Goal: Transaction & Acquisition: Purchase product/service

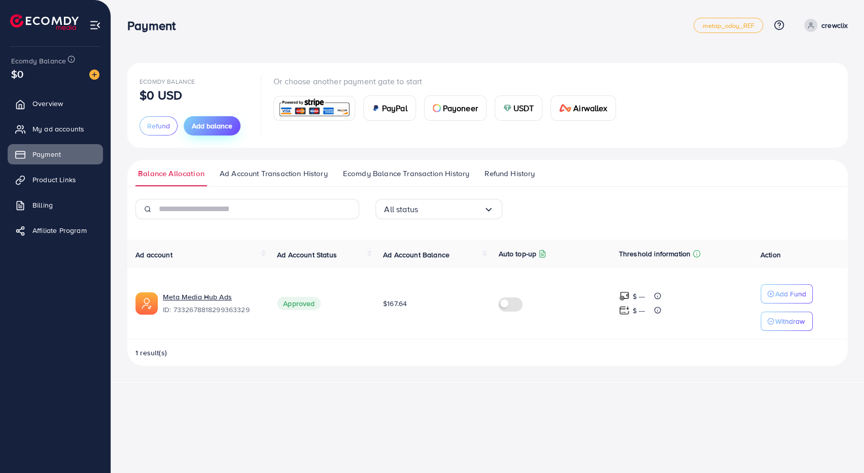
click at [220, 125] on span "Add balance" at bounding box center [212, 126] width 41 height 10
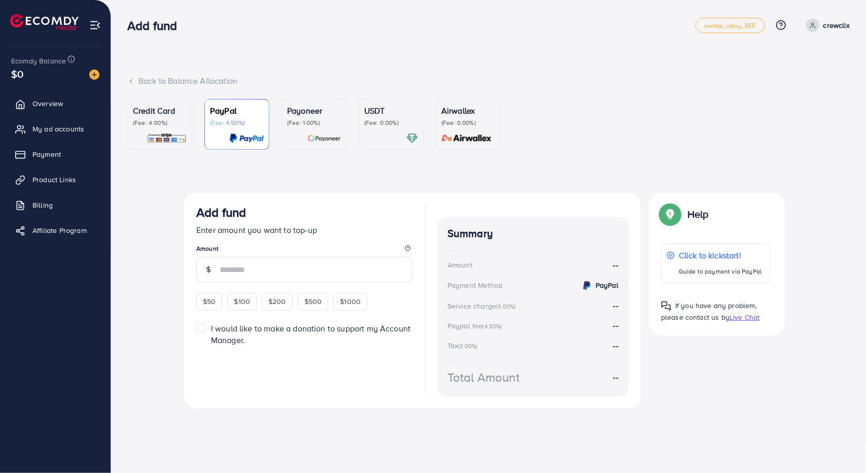
click at [153, 125] on p "(Fee: 4.00%)" at bounding box center [160, 123] width 54 height 8
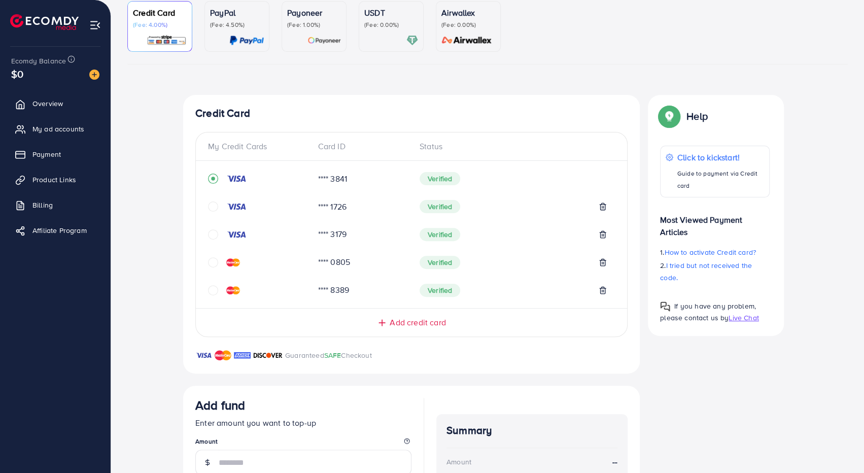
scroll to position [102, 0]
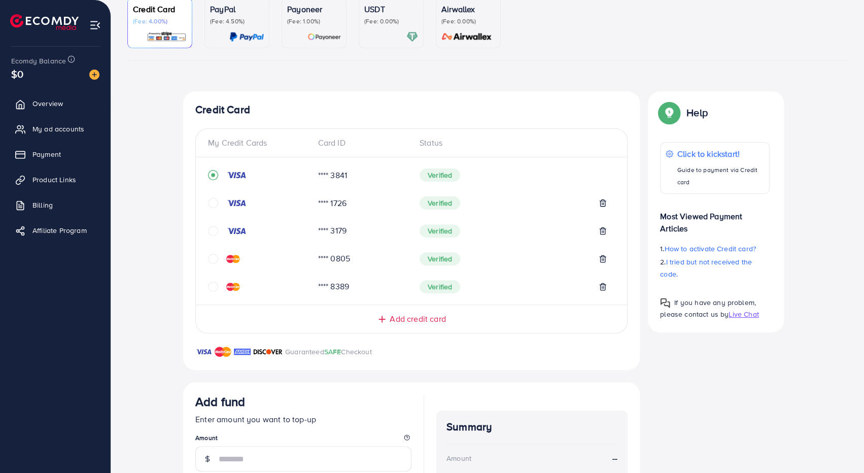
click at [212, 259] on icon "circle" at bounding box center [213, 259] width 10 height 10
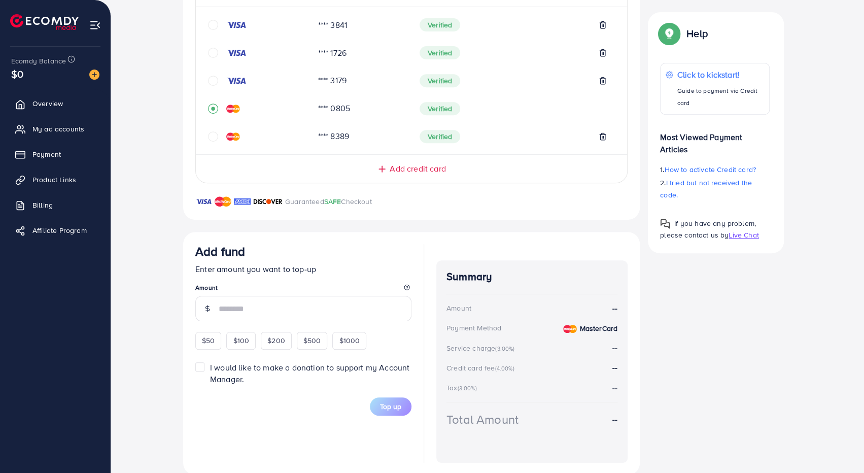
scroll to position [254, 0]
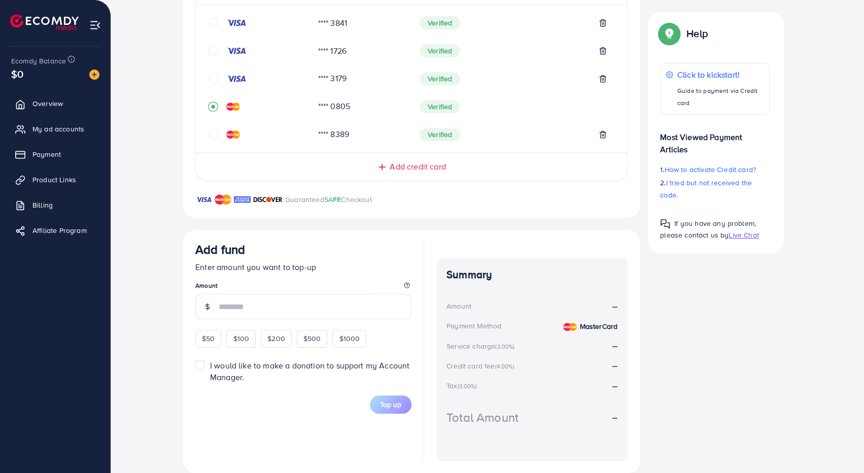
click at [296, 300] on input "number" at bounding box center [315, 306] width 193 height 25
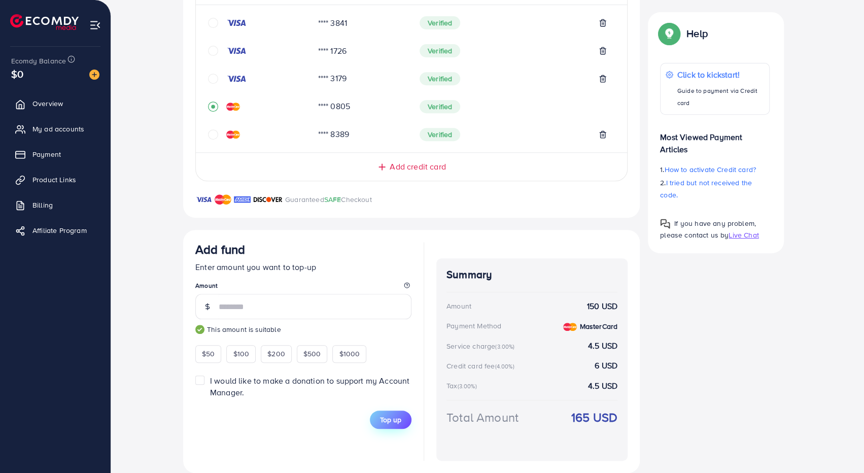
type input "***"
click at [396, 419] on span "Top up" at bounding box center [390, 420] width 21 height 10
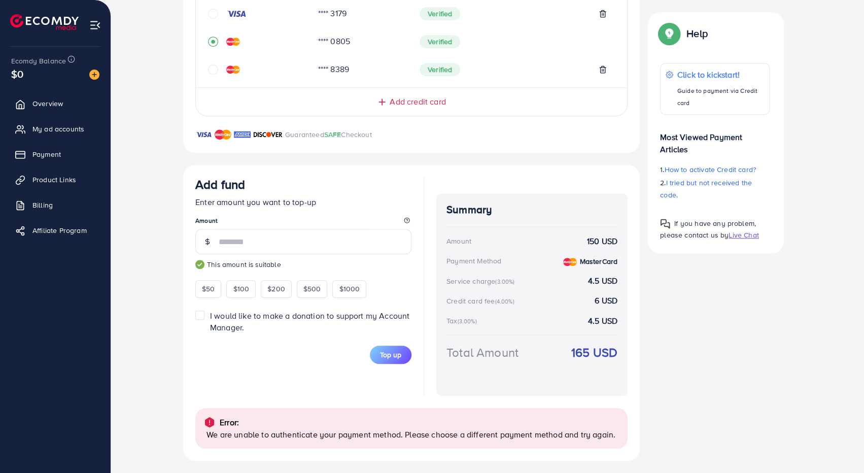
scroll to position [321, 0]
